Goal: Task Accomplishment & Management: Manage account settings

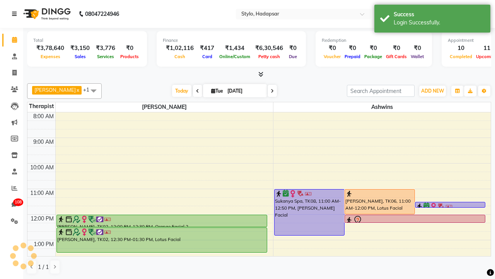
click at [16, 14] on icon at bounding box center [14, 13] width 5 height 5
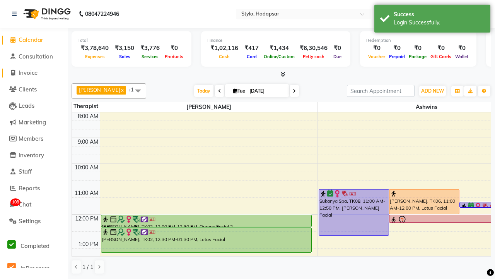
click at [34, 73] on span "Invoice" at bounding box center [28, 72] width 19 height 7
select select "157"
select select "service"
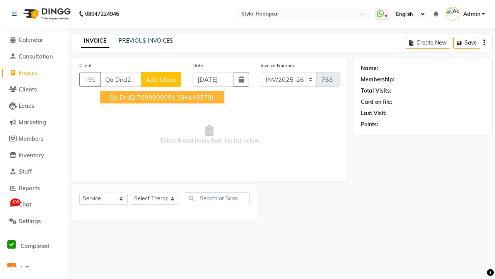
click at [162, 97] on ngb-highlight "7090909091" at bounding box center [156, 97] width 39 height 8
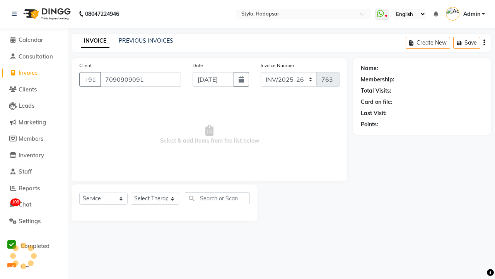
type input "7090909091"
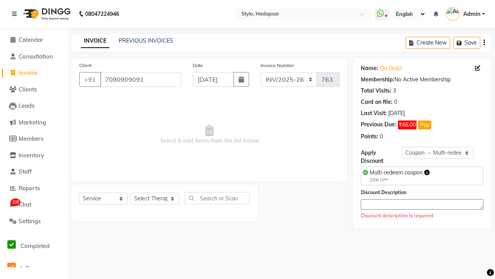
select select "0:"
select select "476"
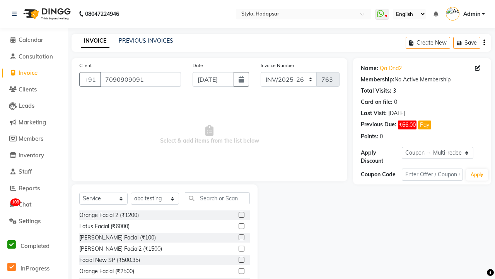
click at [241, 249] on label at bounding box center [242, 248] width 6 height 6
click at [241, 249] on input "checkbox" at bounding box center [241, 248] width 5 height 5
checkbox input "true"
select select "Z73944"
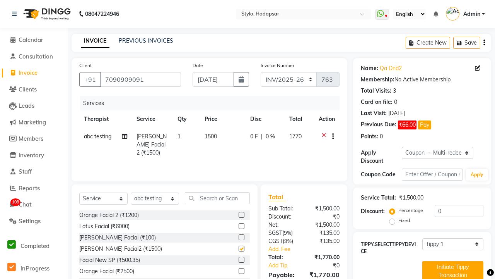
click at [331, 136] on button "button" at bounding box center [331, 136] width 5 height 8
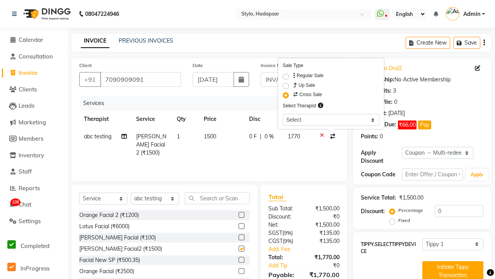
select select "267"
checkbox input "false"
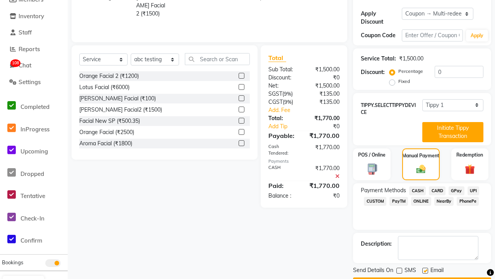
click at [425, 270] on label at bounding box center [425, 270] width 6 height 6
click at [425, 270] on input "checkbox" at bounding box center [424, 270] width 5 height 5
checkbox input "false"
click at [422, 277] on button "Checkout" at bounding box center [422, 283] width 138 height 12
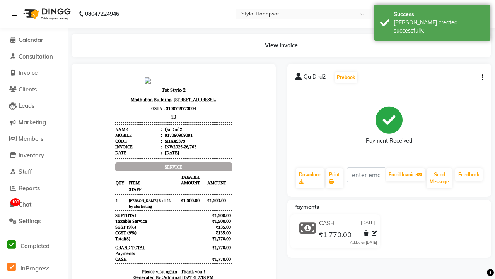
click at [433, 20] on div "Bill created successfully." at bounding box center [439, 27] width 91 height 16
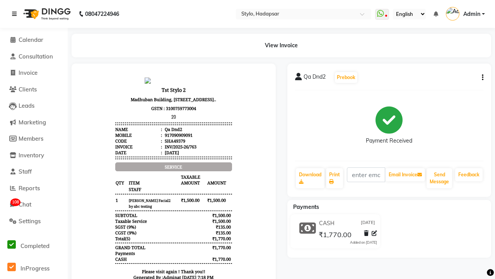
click at [16, 14] on icon at bounding box center [14, 13] width 5 height 5
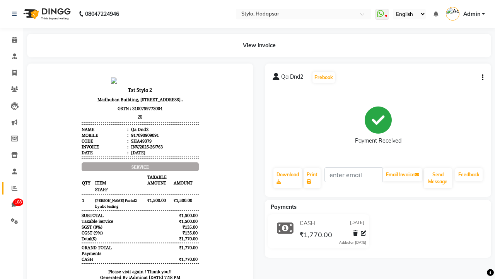
click at [12, 188] on icon at bounding box center [15, 188] width 6 height 6
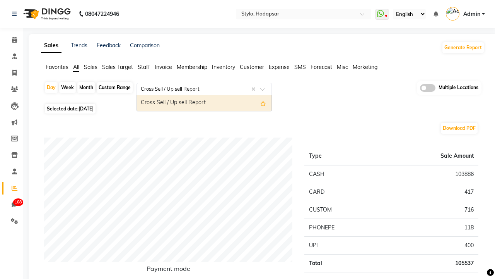
click at [204, 103] on div "Cross Sell / Up sell Report" at bounding box center [204, 102] width 135 height 15
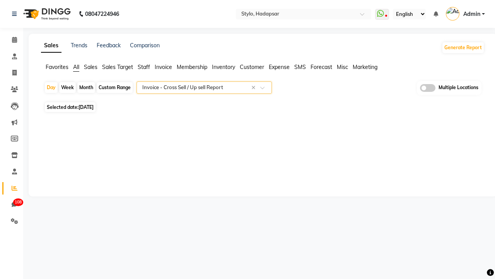
select select "filtered_report"
select select "csv"
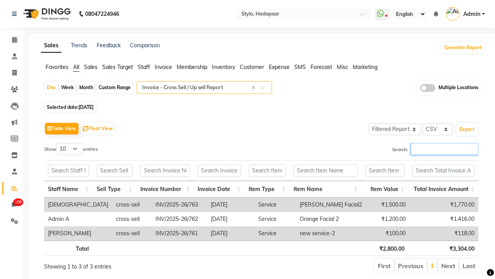
type input "INV/2025-26/763"
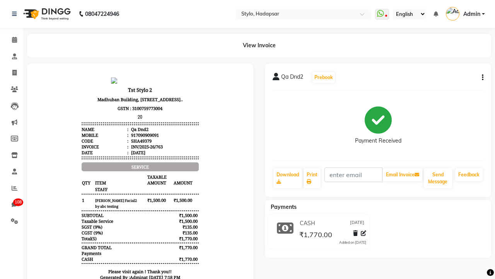
click at [481, 77] on button "button" at bounding box center [481, 78] width 5 height 8
select select "service"
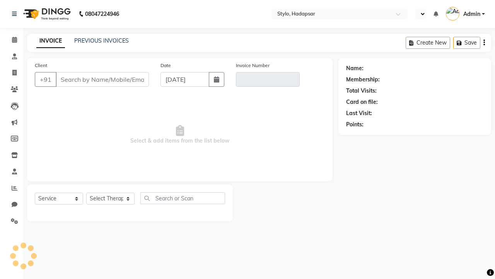
select select "service"
select select "en"
type input "7090909091"
type input "INV/2025-26/763"
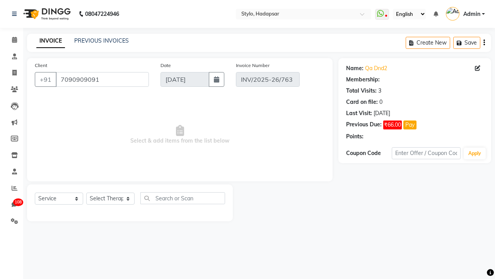
select select "select"
select select "Z73944"
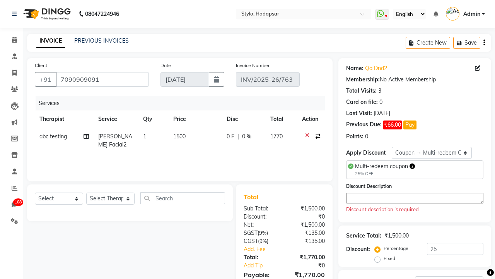
select select "0:"
type input "0"
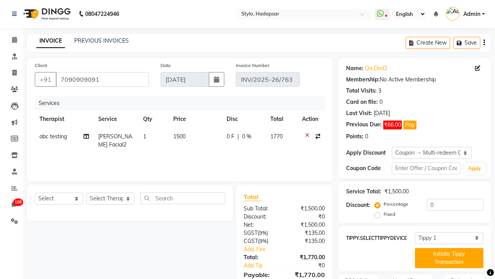
click at [316, 136] on icon "button" at bounding box center [318, 135] width 5 height 5
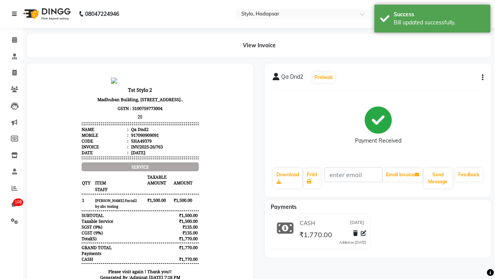
click at [433, 20] on div "Bill updated successfully." at bounding box center [439, 23] width 91 height 8
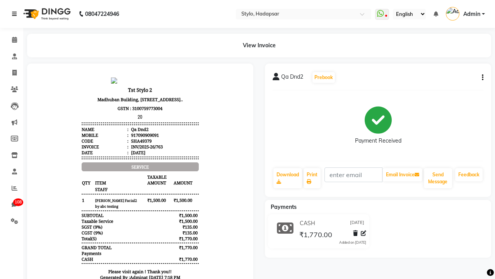
click at [16, 14] on icon at bounding box center [14, 13] width 5 height 5
